Goal: Information Seeking & Learning: Check status

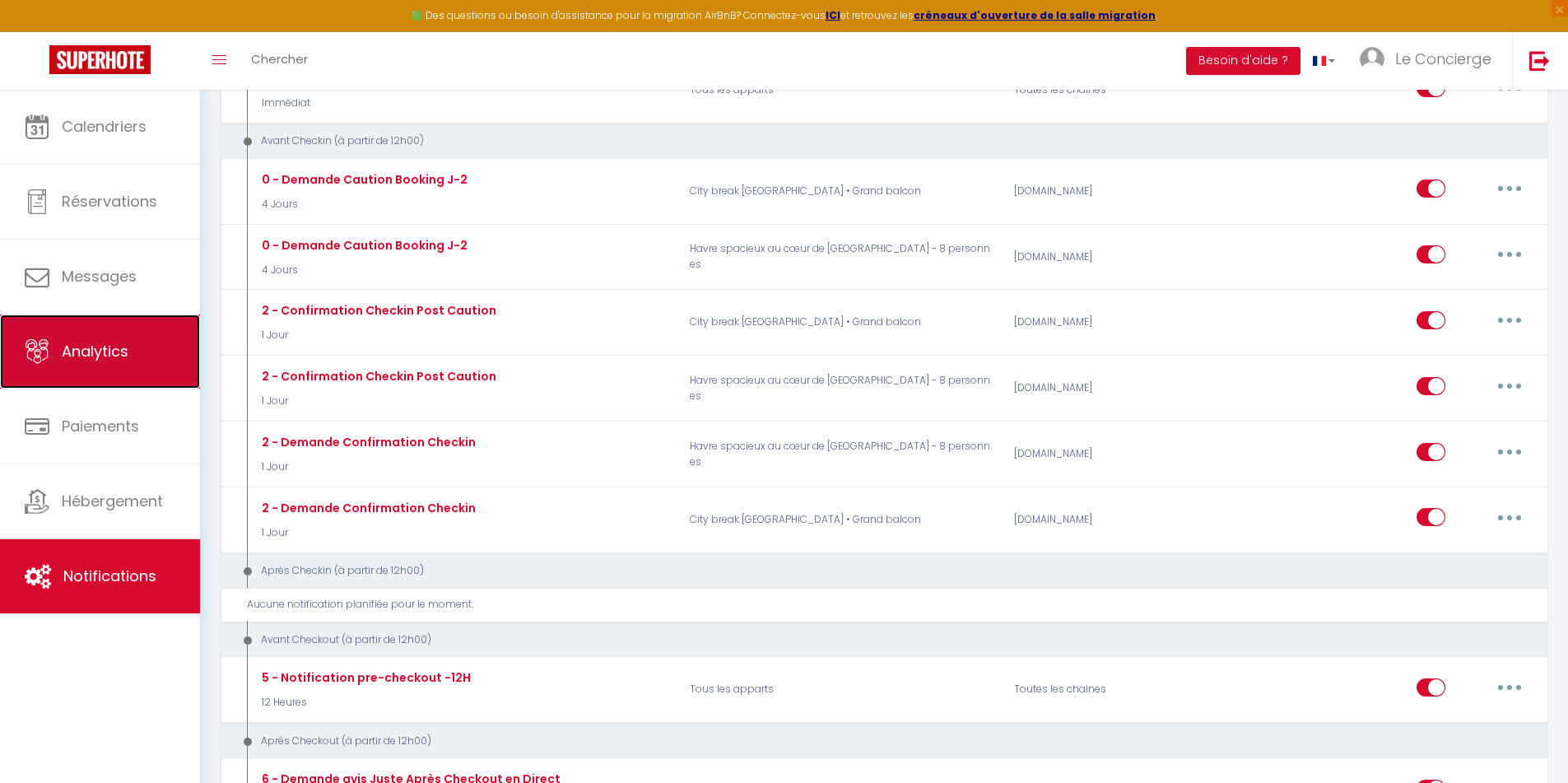
click at [123, 366] on link "Analytics" at bounding box center [100, 351] width 200 height 74
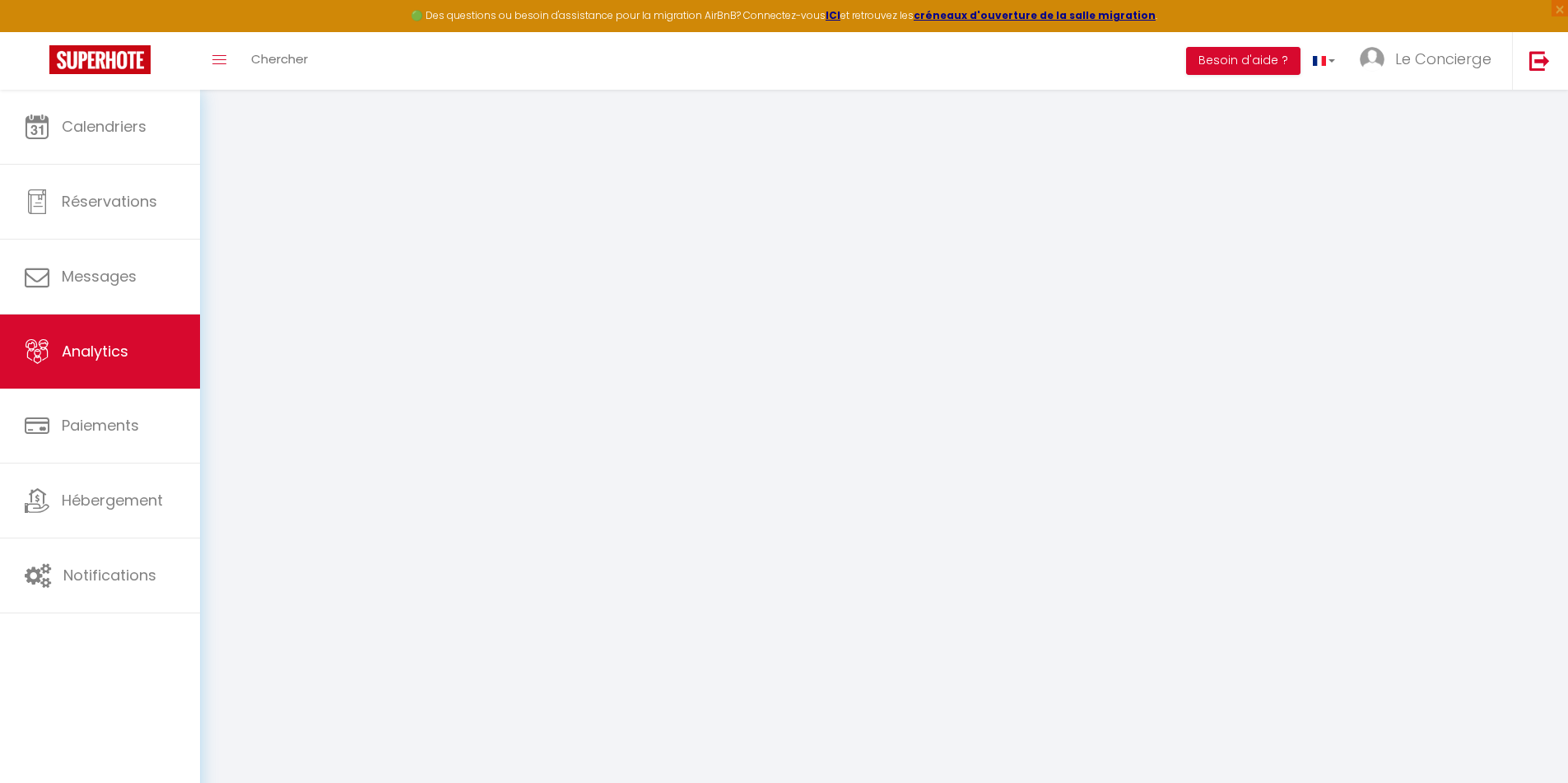
select select "2025"
select select "9"
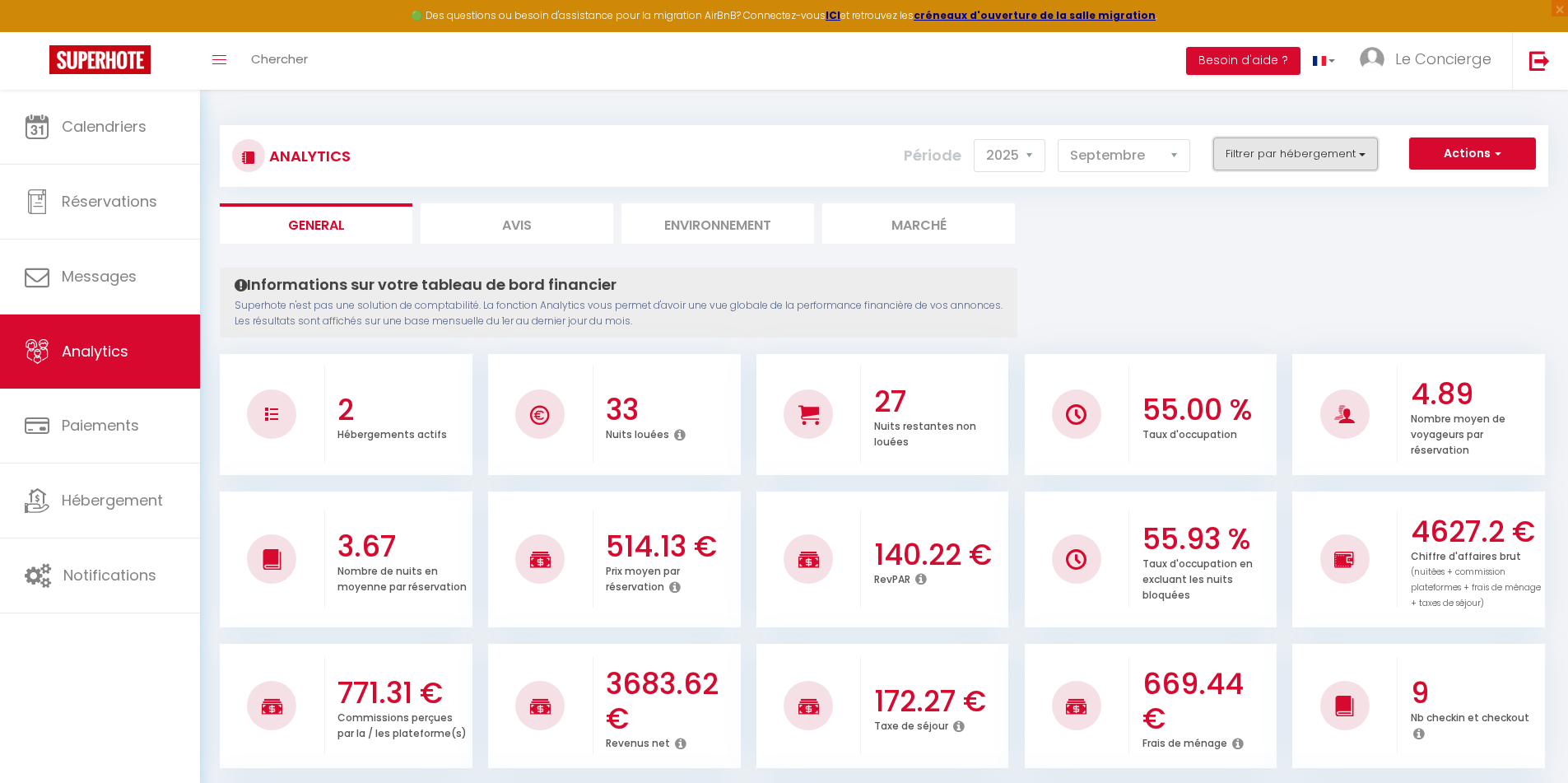
click at [1237, 169] on button "Filtrer par hébergement" at bounding box center [1295, 154] width 164 height 33
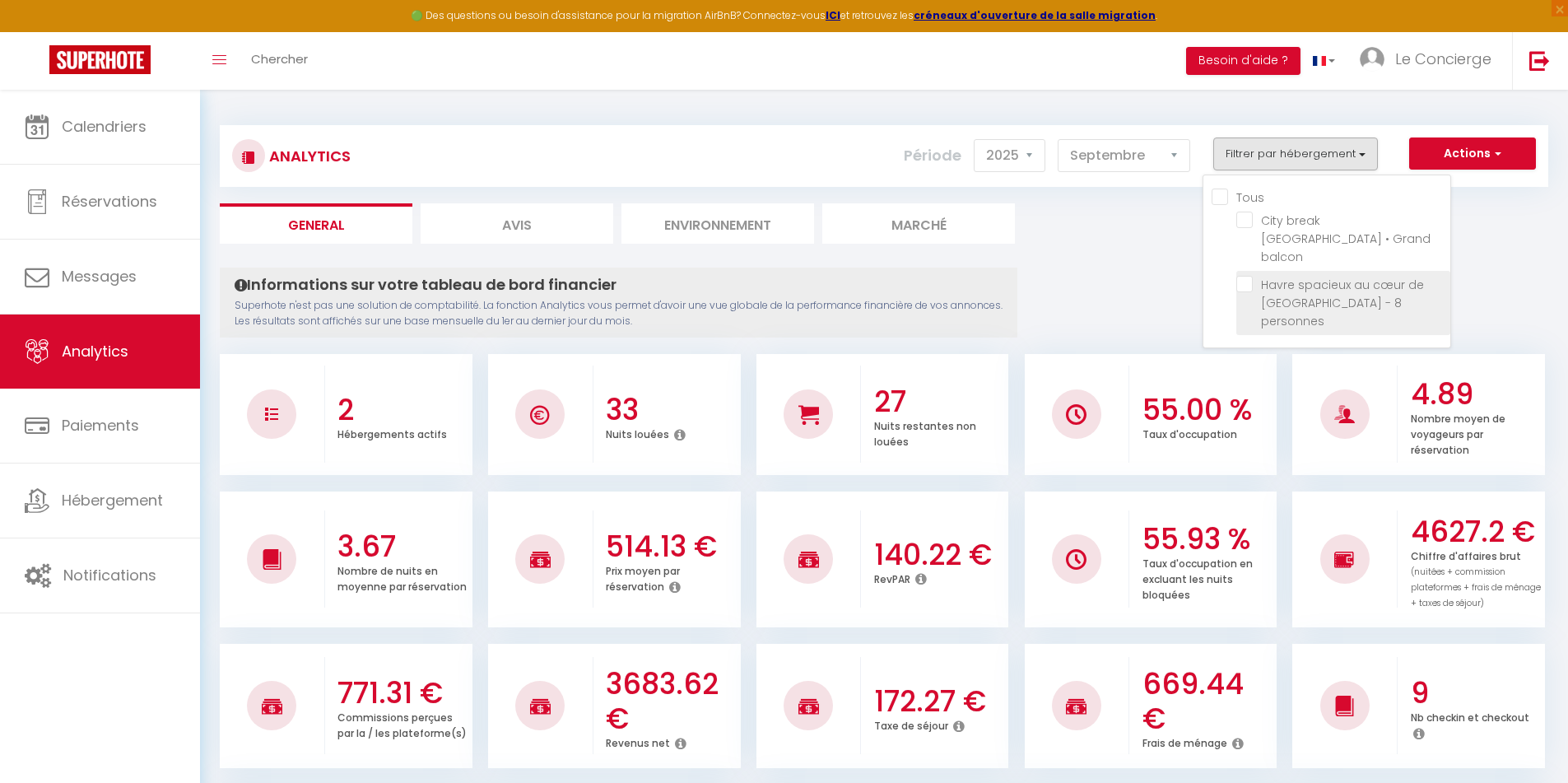
click at [1249, 275] on li "Havre spacieux au cœur de [GEOGRAPHIC_DATA] - 8 personnes" at bounding box center [1343, 303] width 214 height 64
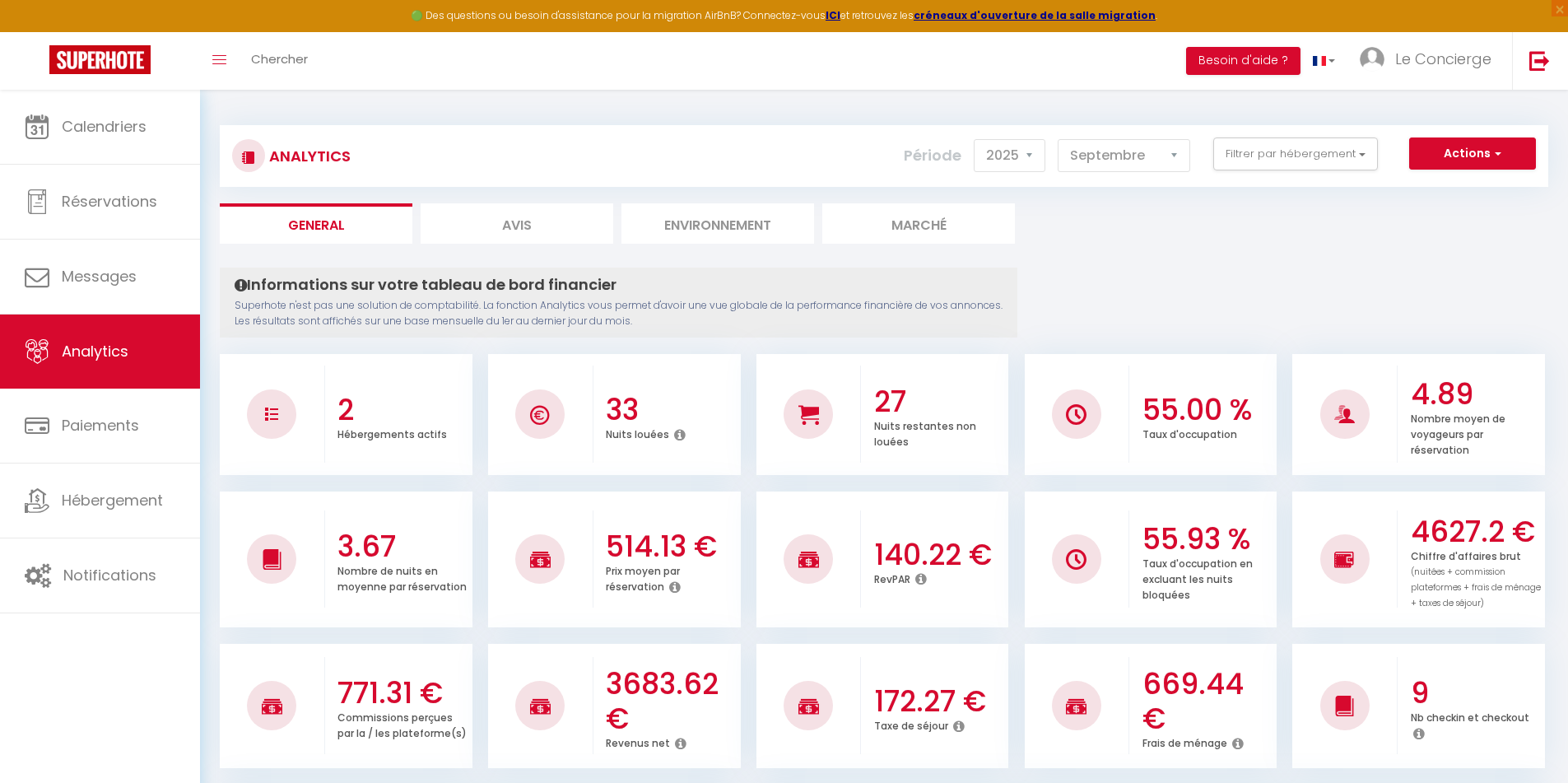
click at [1285, 133] on div "Analytics Actions Génération SuperConciergerie Génération SuperAnalyzer Générat…" at bounding box center [884, 155] width 1328 height 62
click at [1281, 155] on button "Filtrer par hébergement" at bounding box center [1295, 154] width 164 height 33
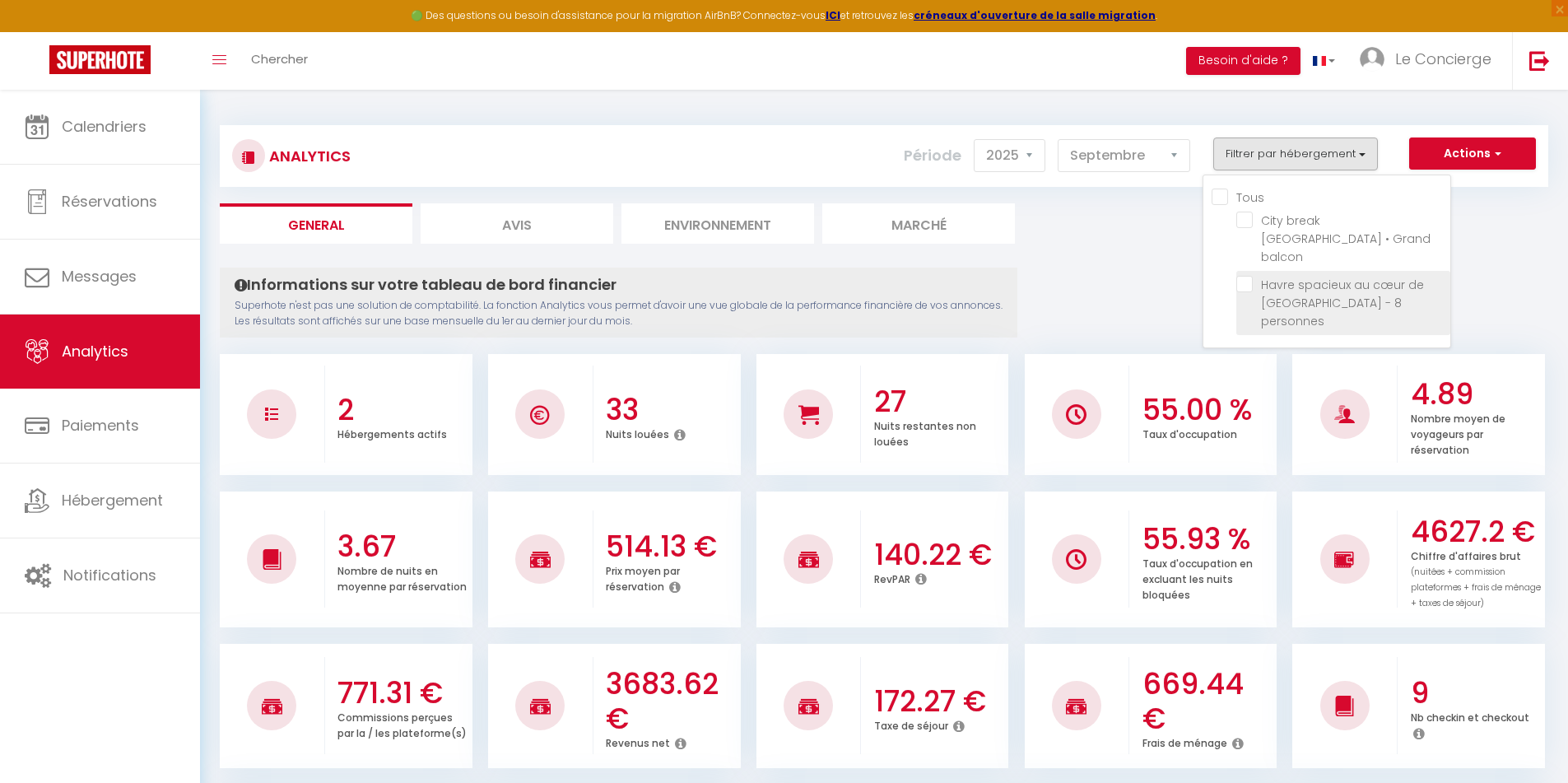
click at [1255, 271] on li "Havre spacieux au cœur de [GEOGRAPHIC_DATA] - 8 personnes" at bounding box center [1343, 303] width 214 height 64
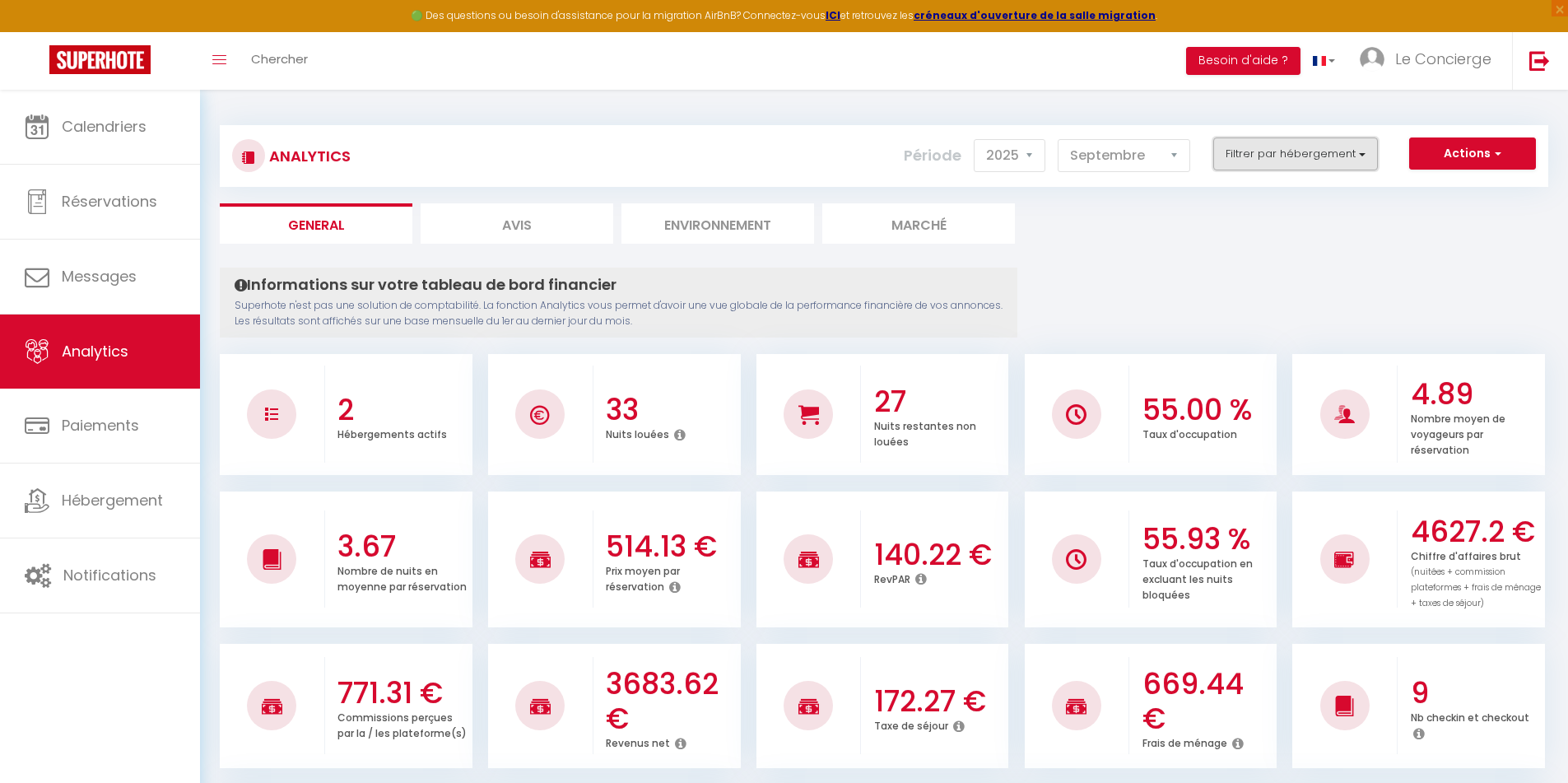
click at [1255, 159] on button "Filtrer par hébergement" at bounding box center [1295, 154] width 164 height 33
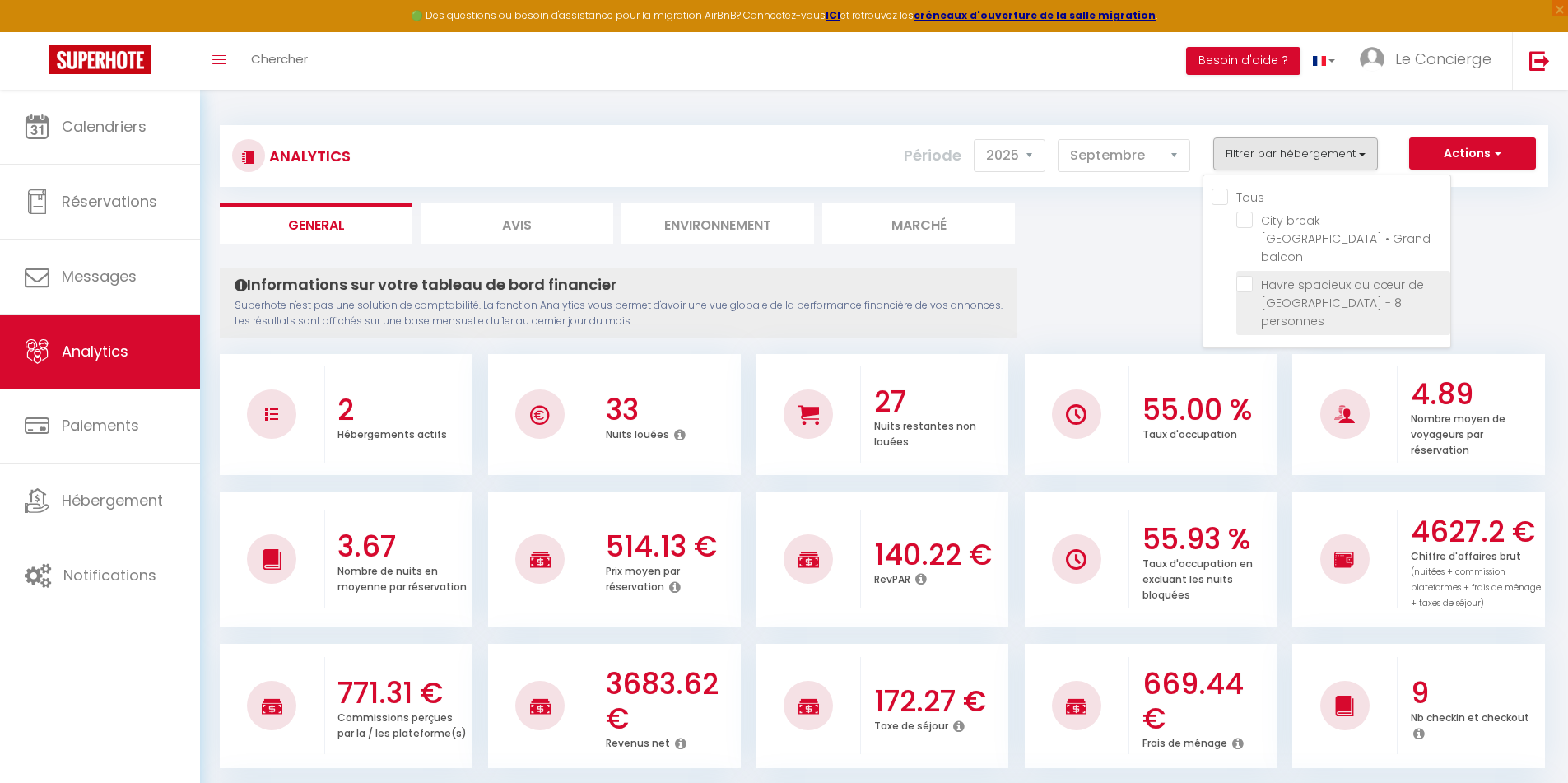
click at [1245, 276] on personnes "checkbox" at bounding box center [1343, 284] width 214 height 16
checkbox personnes "true"
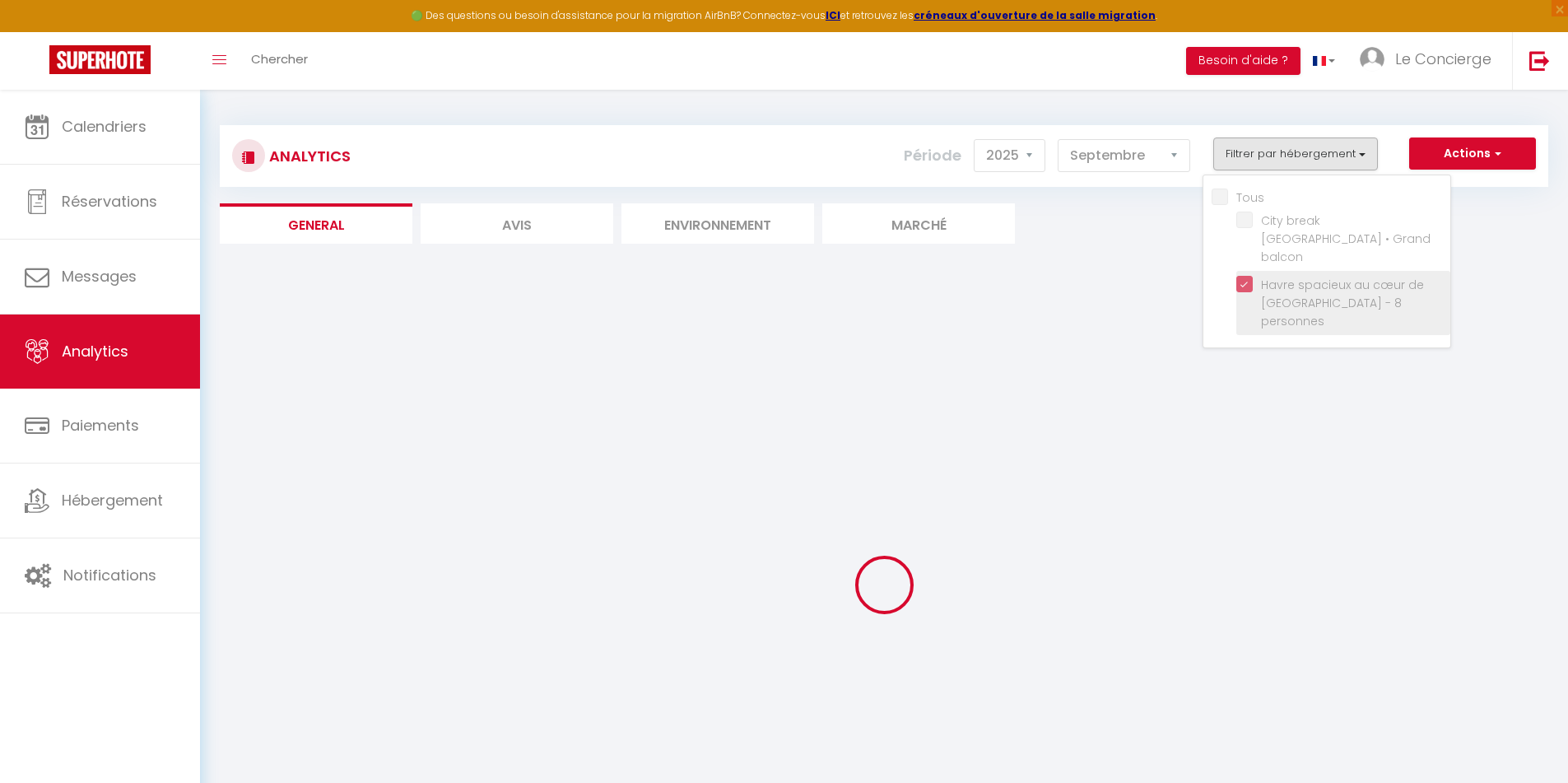
checkbox balcon "false"
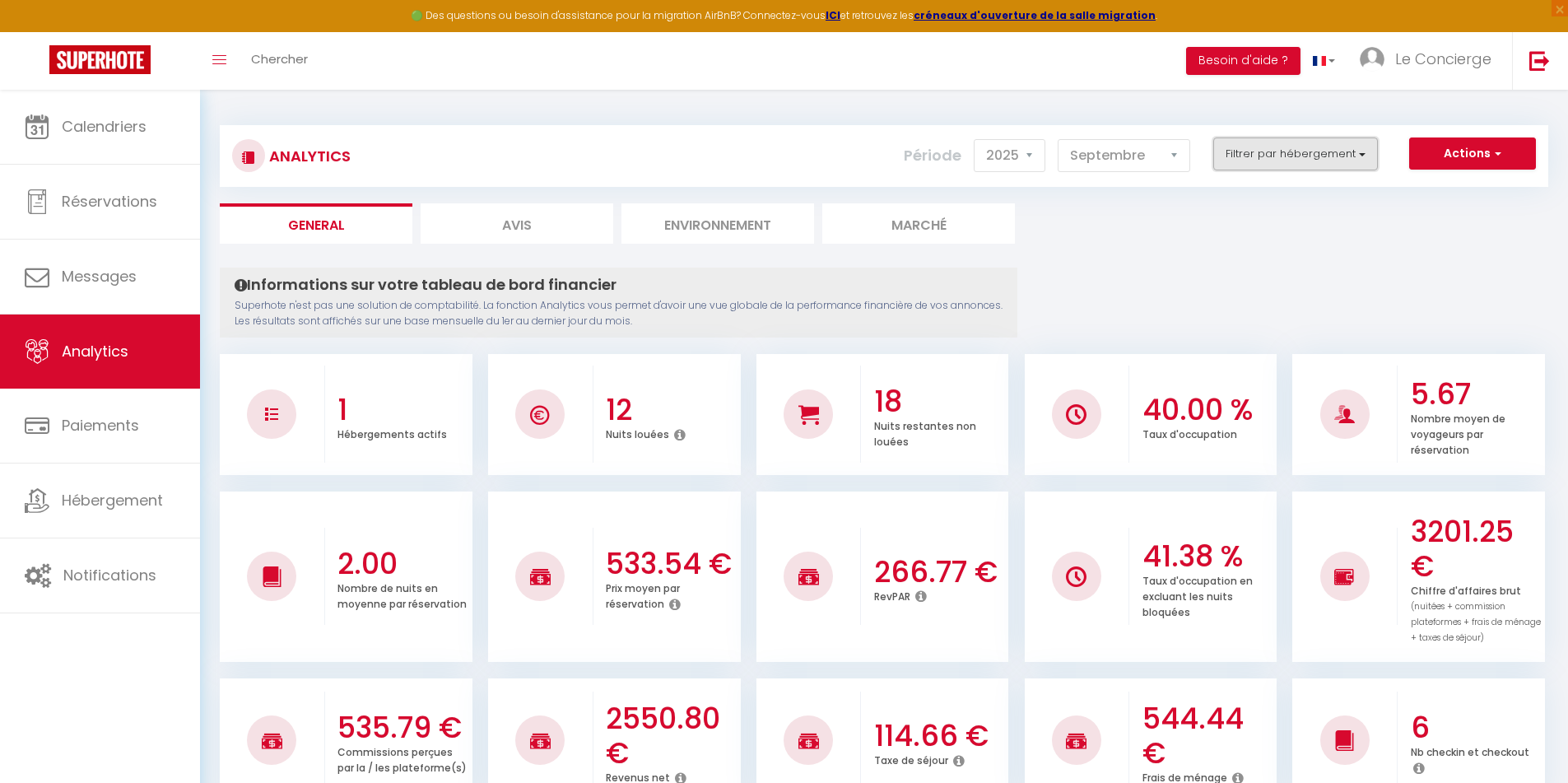
click at [1298, 168] on button "Filtrer par hébergement" at bounding box center [1295, 154] width 164 height 33
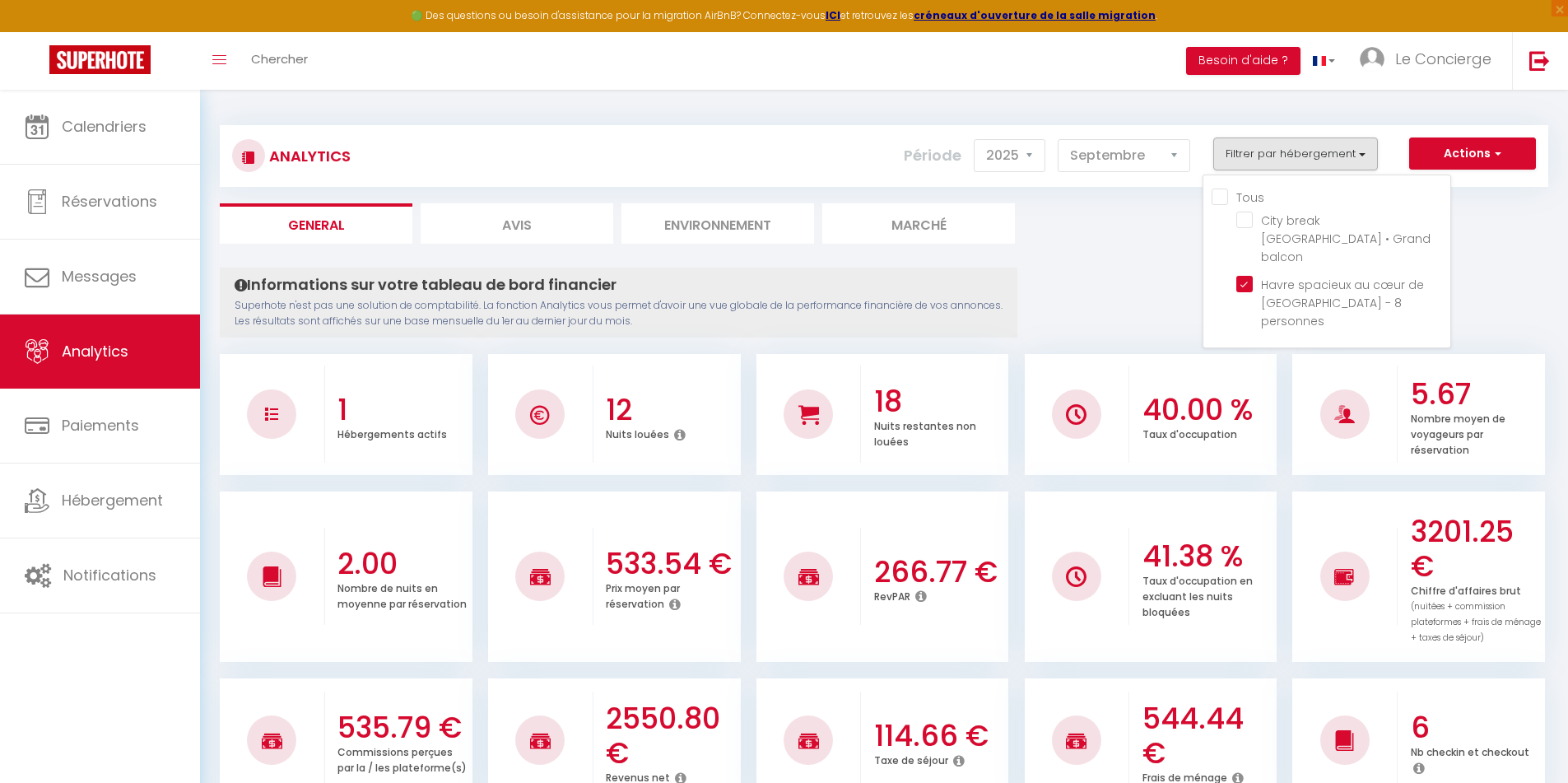
click at [1164, 172] on div "Période 2014 2015 2016 2017 2018 2019 2020 2021 2022 2023 2024 2025 2026 [DATE]…" at bounding box center [1053, 155] width 299 height 36
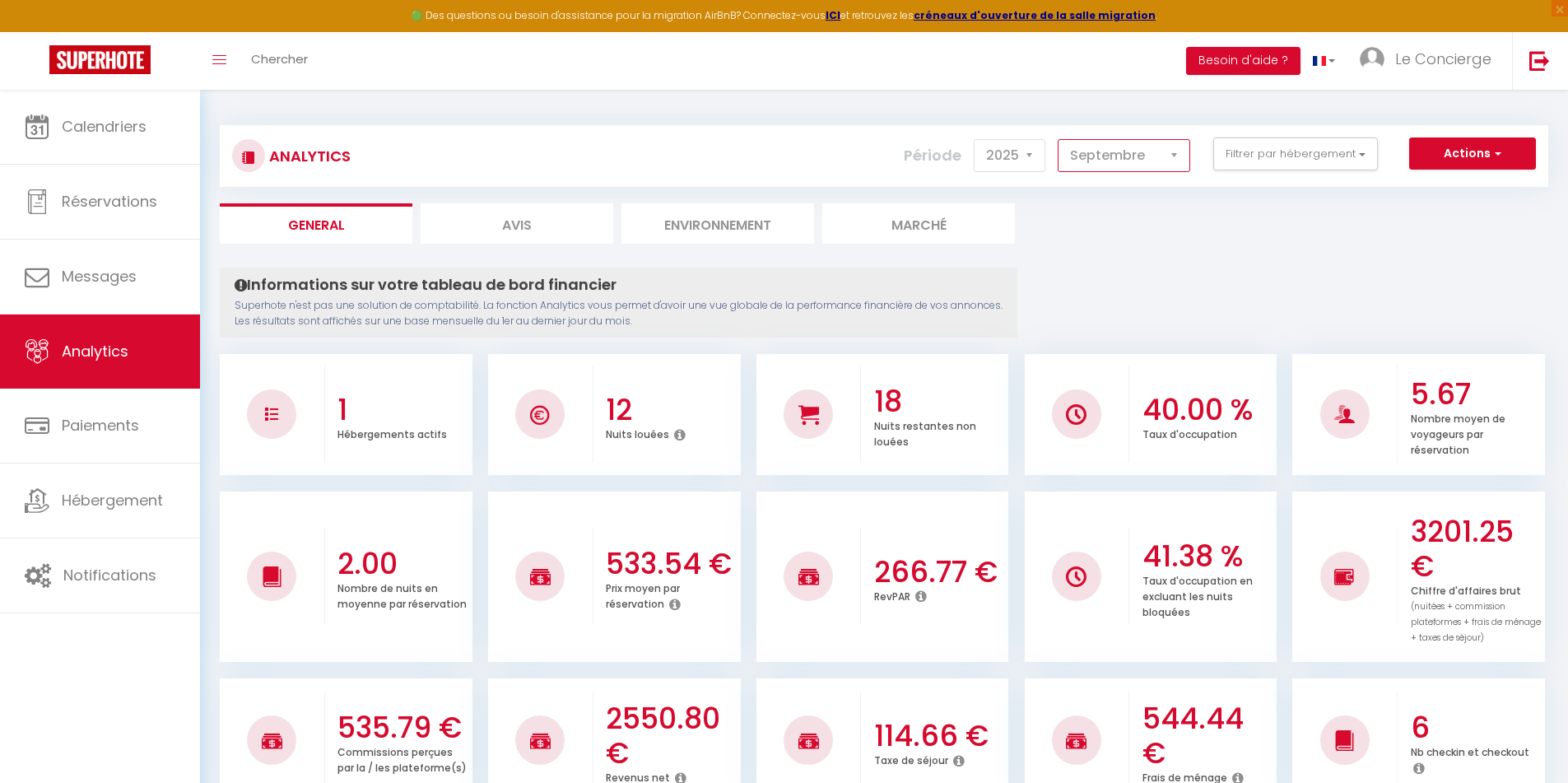
click at [1163, 169] on select "[PERSON_NAME] Mars Avril Mai Juin Juillet Août Septembre Octobre Novembre Décem…" at bounding box center [1124, 155] width 133 height 33
click at [1059, 139] on select "[PERSON_NAME] Mars Avril Mai Juin Juillet Août Septembre Octobre Novembre Décem…" at bounding box center [1124, 155] width 133 height 33
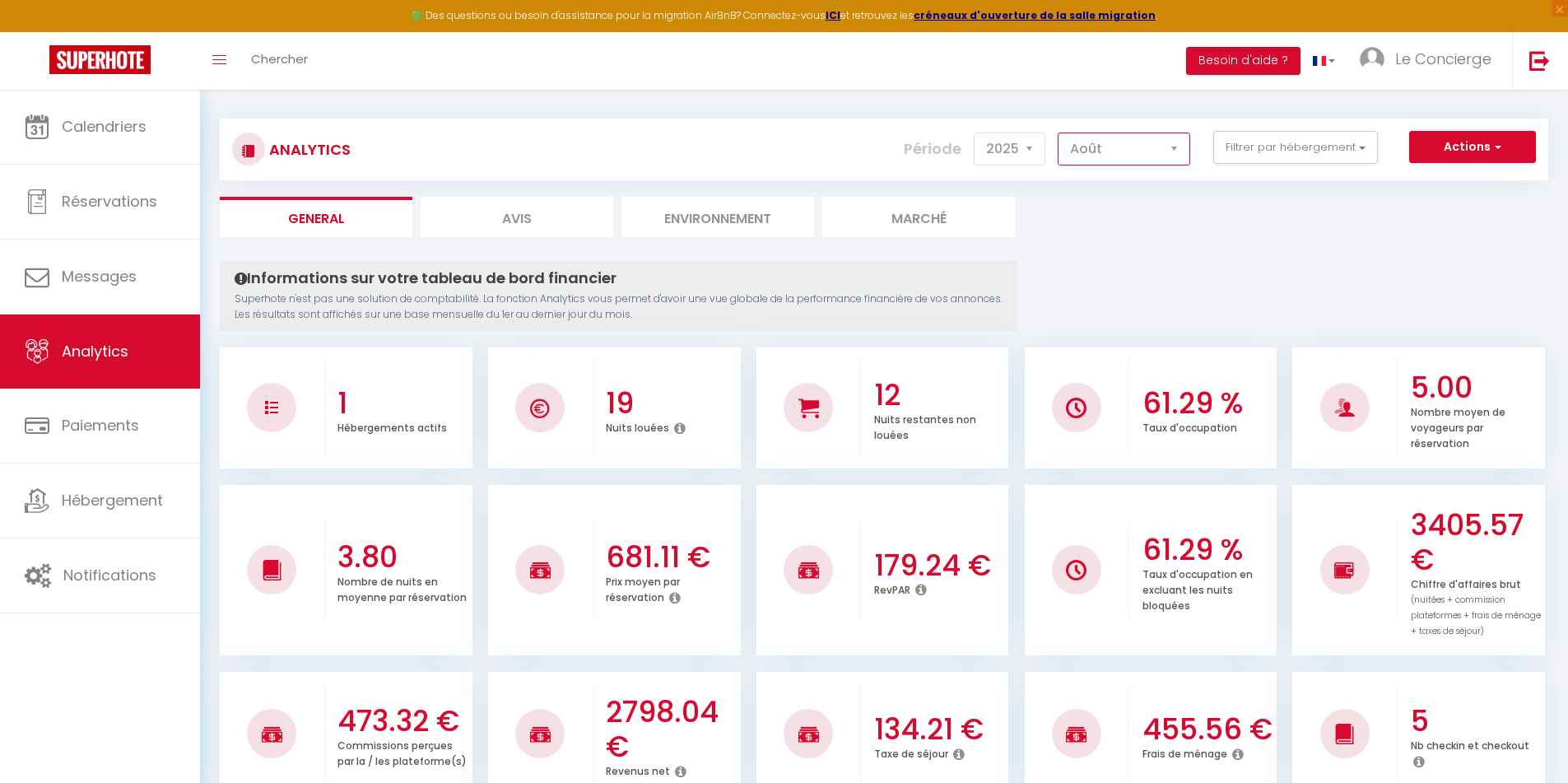
scroll to position [4, 0]
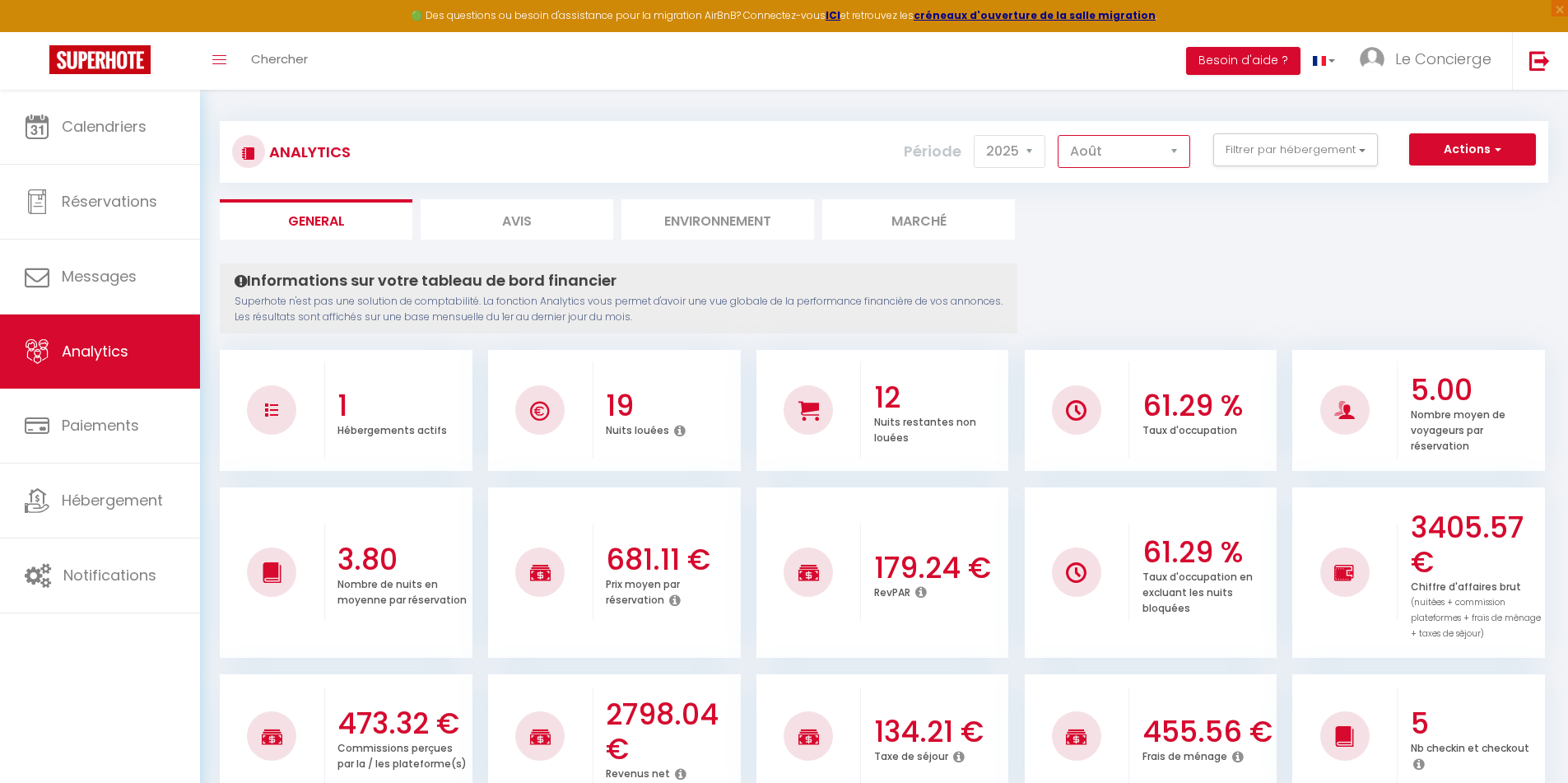
click at [1178, 144] on select "[PERSON_NAME] Mars Avril Mai Juin Juillet Août Septembre Octobre Novembre Décem…" at bounding box center [1124, 151] width 133 height 33
select select "9"
click at [1059, 135] on select "[PERSON_NAME] Mars Avril Mai Juin Juillet Août Septembre Octobre Novembre Décem…" at bounding box center [1124, 151] width 133 height 33
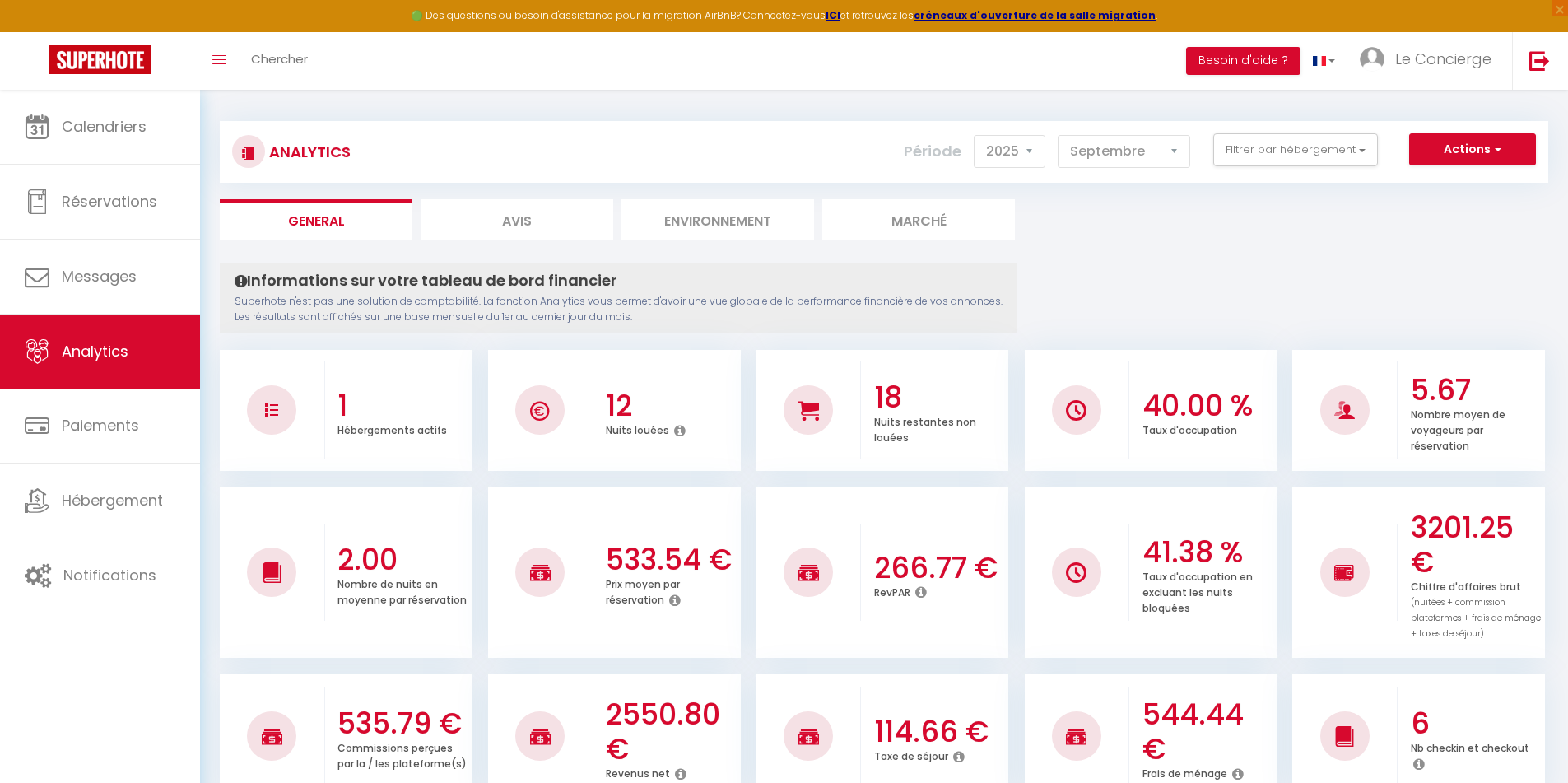
click at [1103, 400] on div at bounding box center [1077, 409] width 105 height 97
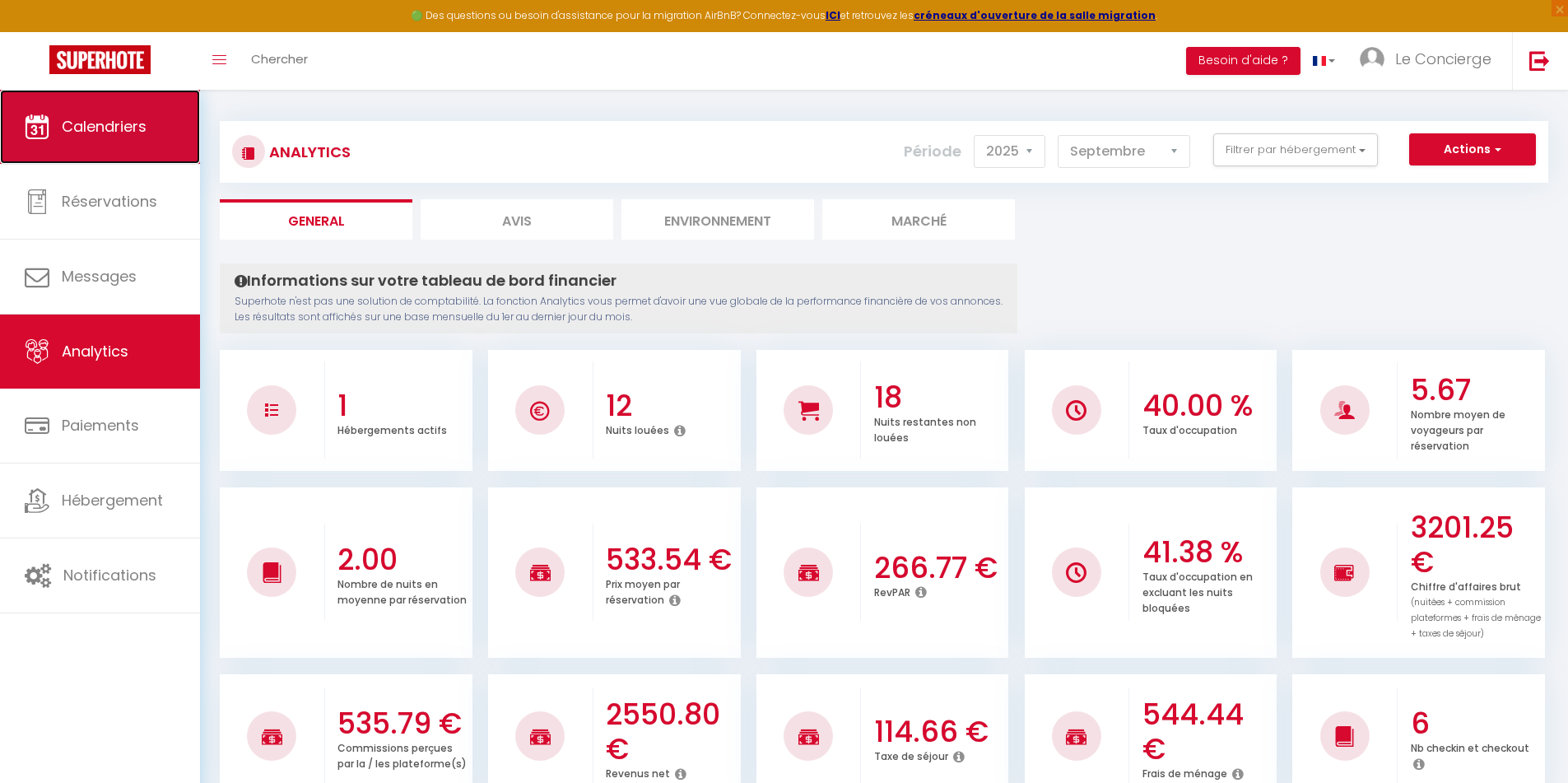
click at [121, 150] on link "Calendriers" at bounding box center [100, 127] width 200 height 74
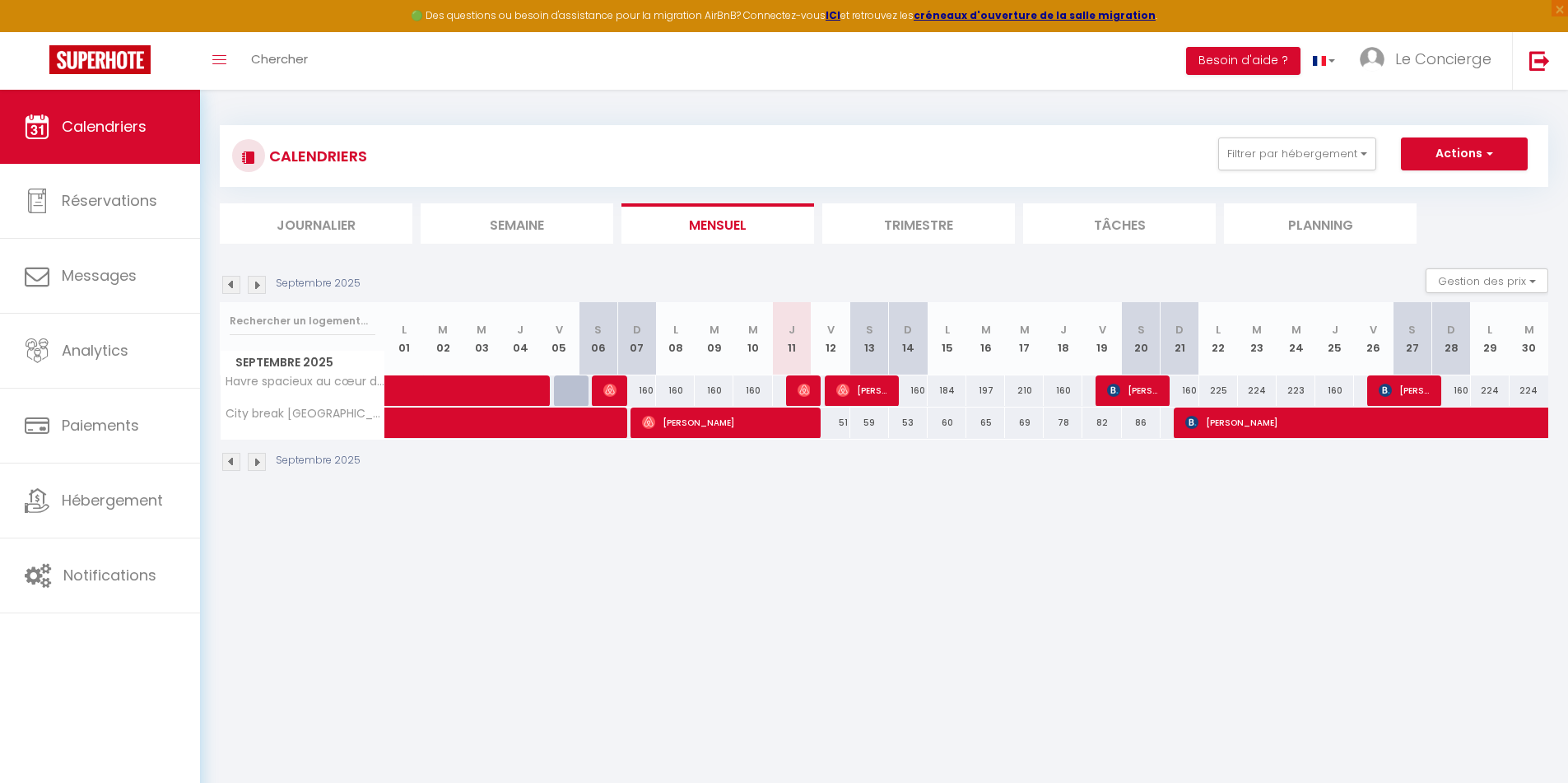
click at [995, 594] on body "🟢 Des questions ou besoin d'assistance pour la migration AirBnB? Connectez-vous…" at bounding box center [784, 481] width 1568 height 783
click at [995, 594] on body "🟢 Des questions ou besoin d'assistance pour la migration AirBnB? Connectez-vous…" at bounding box center [784, 481] width 1568 height 783
